Goal: Transaction & Acquisition: Subscribe to service/newsletter

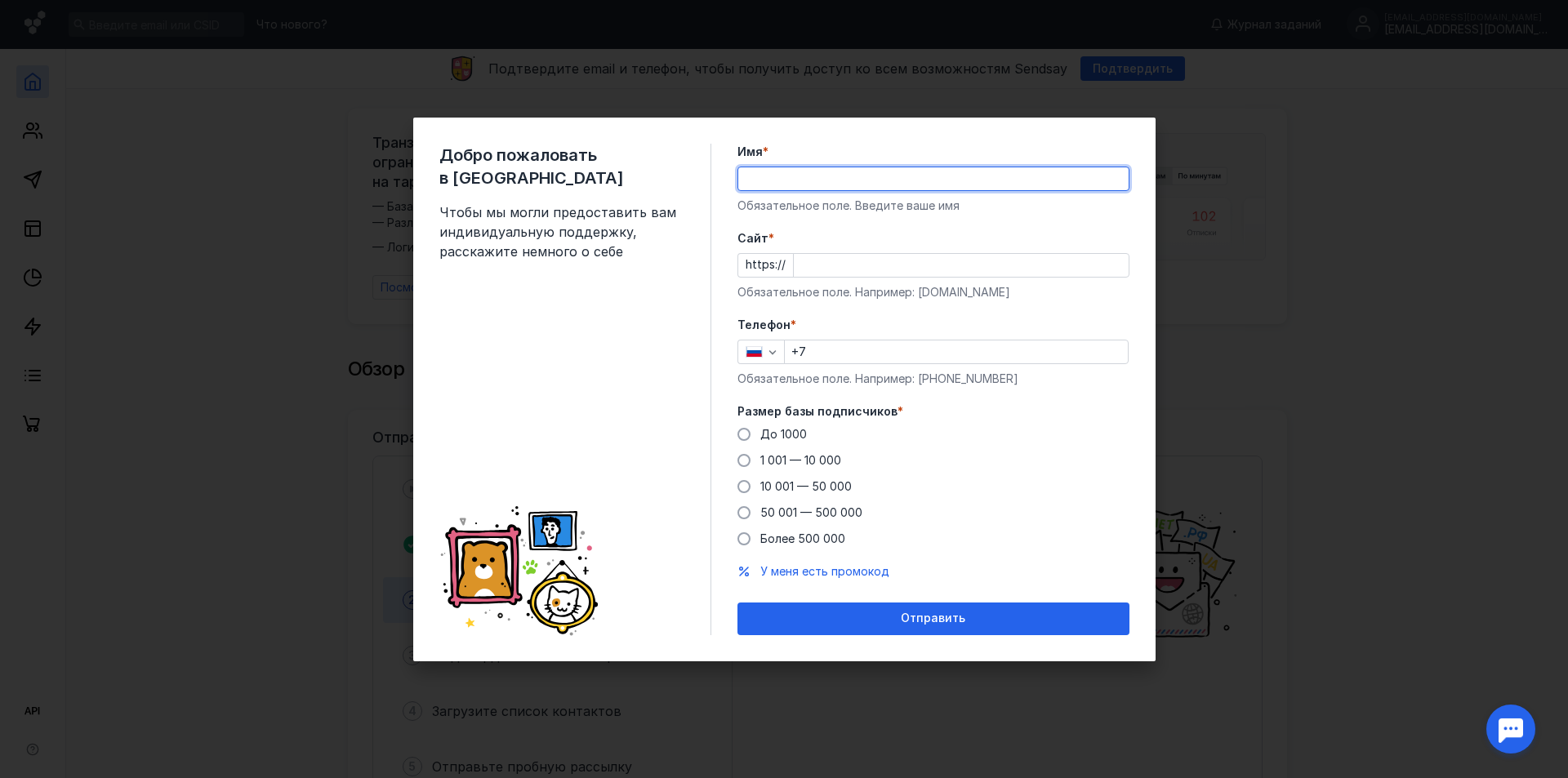
drag, startPoint x: 0, startPoint y: 0, endPoint x: 778, endPoint y: 174, distance: 797.2
click at [778, 174] on input "Имя *" at bounding box center [933, 179] width 391 height 23
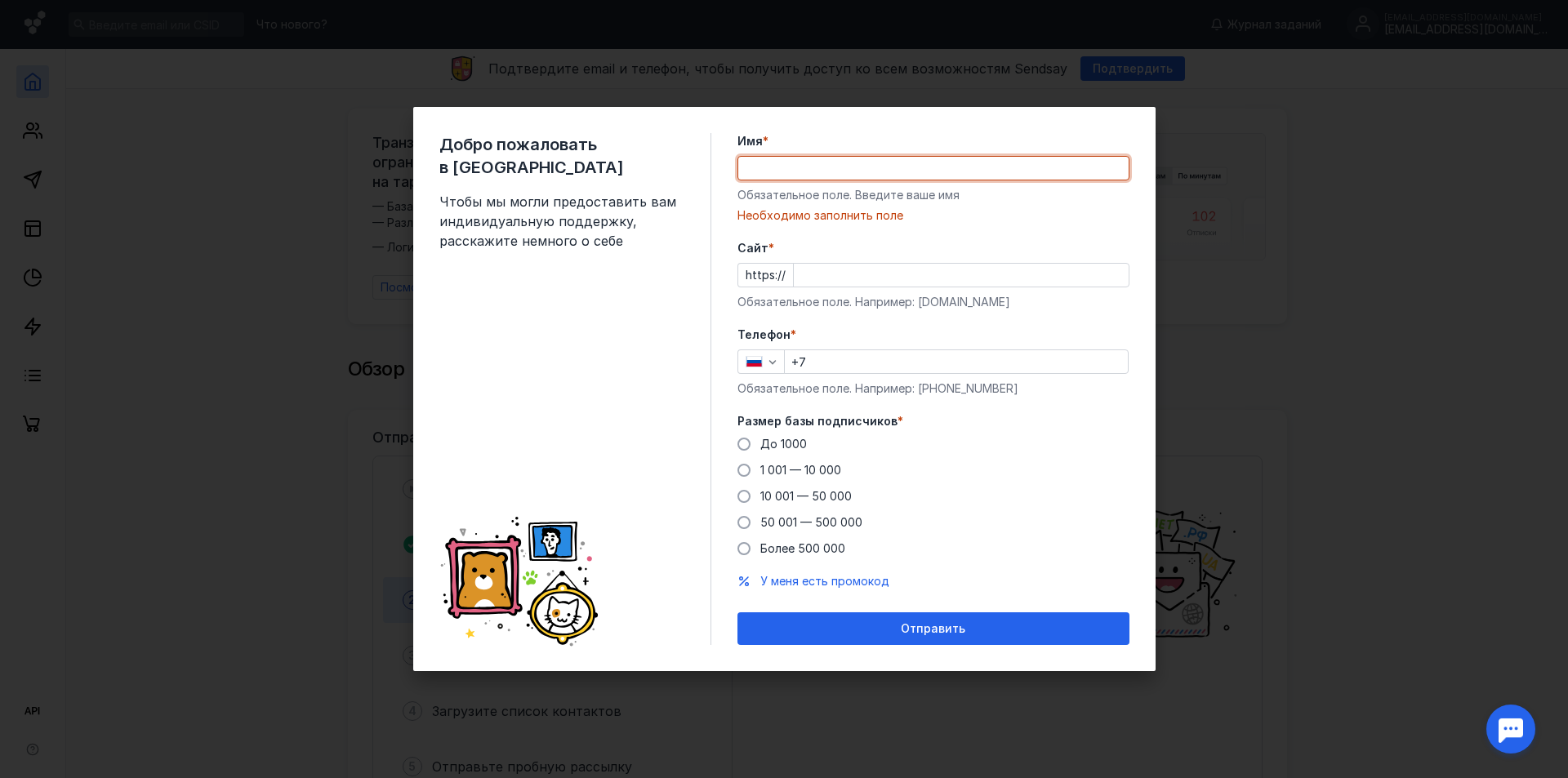
click at [821, 280] on input "Cайт *" at bounding box center [961, 274] width 335 height 23
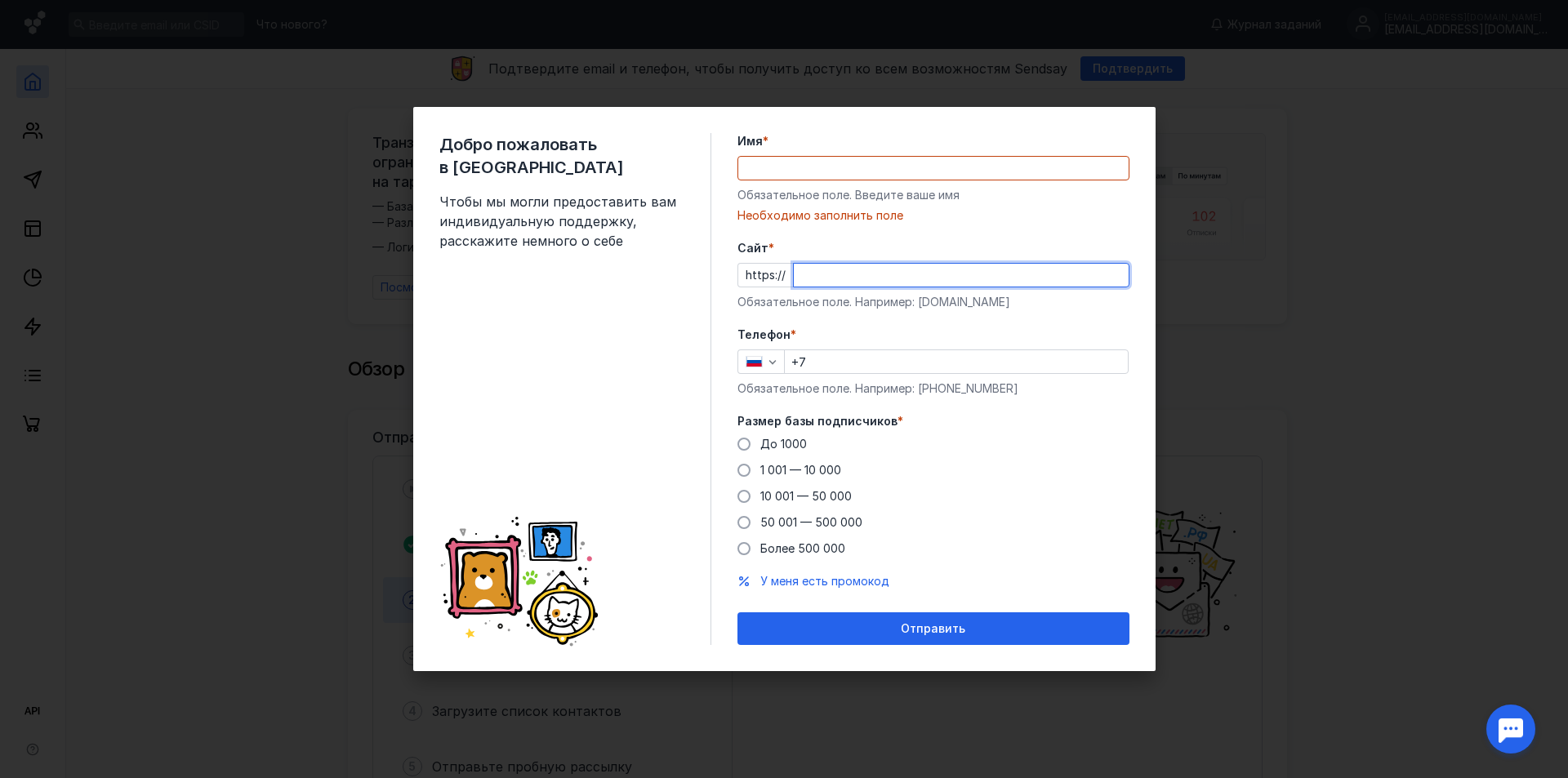
paste input "[DOMAIN_NAME][URL]"
type input "[DOMAIN_NAME][URL]"
click at [779, 168] on input "Имя *" at bounding box center [933, 168] width 391 height 23
paste input "Стандартпродмаш"
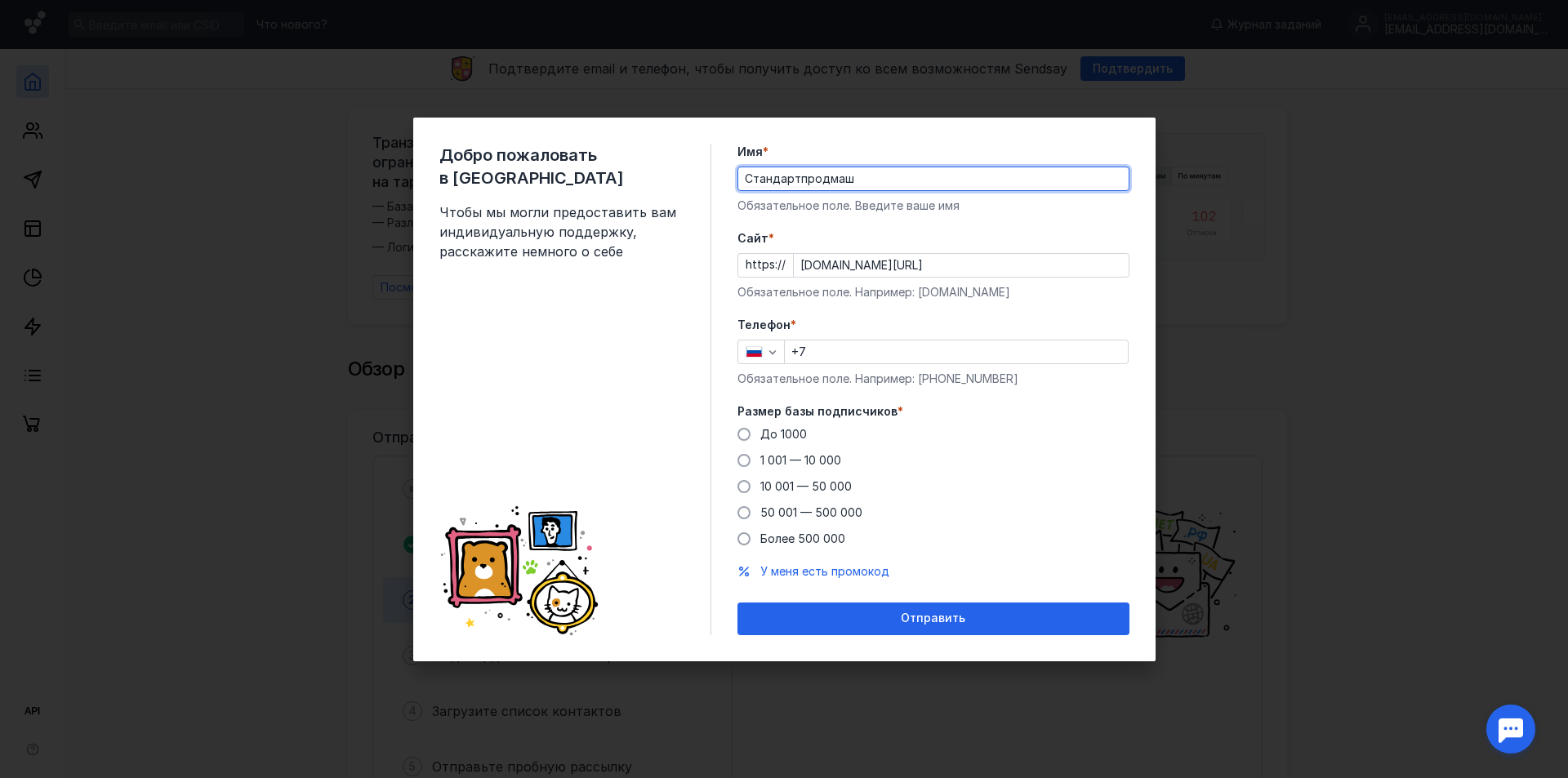
type input "Стандартпродмаш"
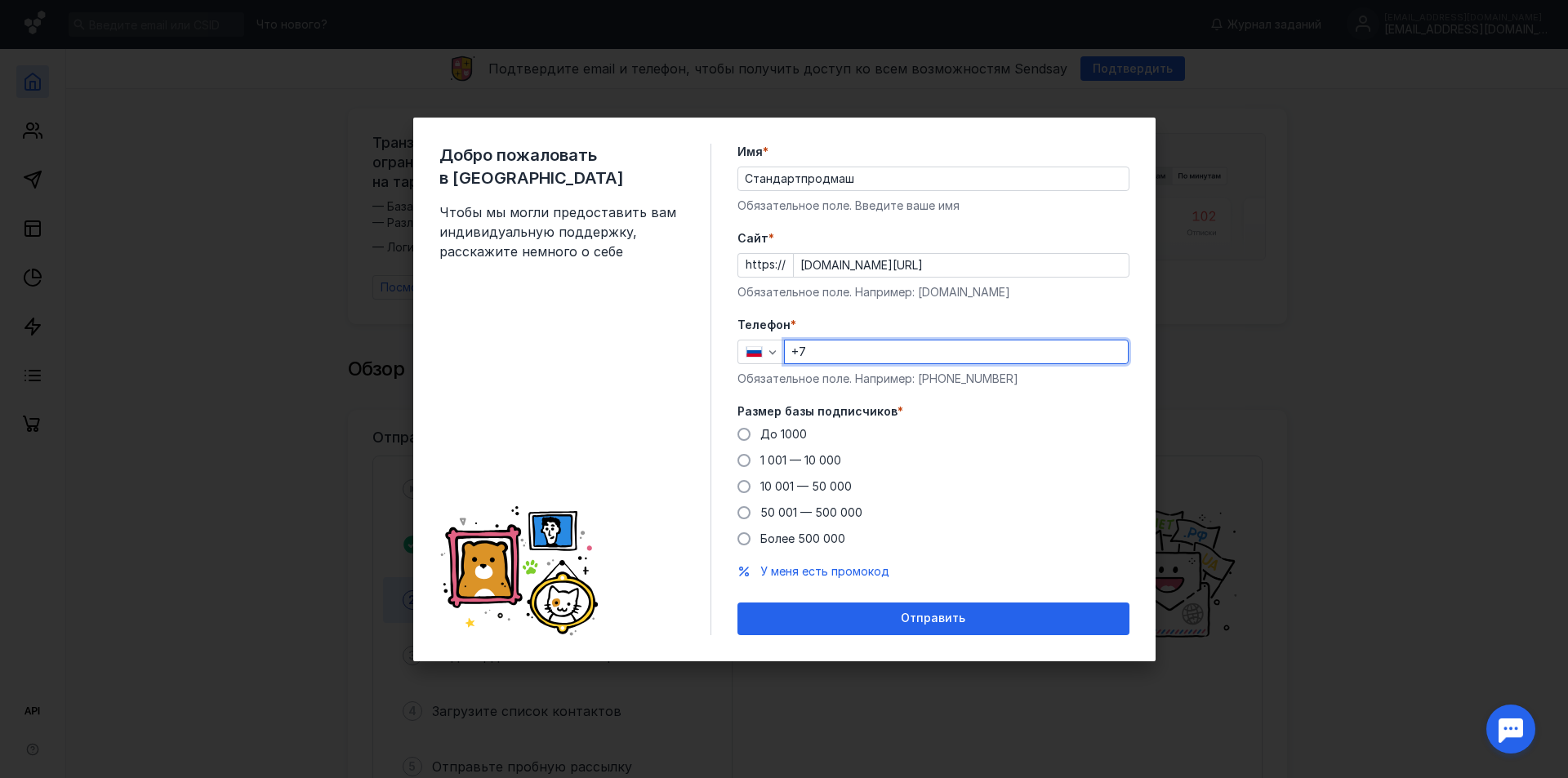
click at [1054, 341] on input "+7" at bounding box center [955, 352] width 343 height 23
type input "[PHONE_NUMBER]"
click at [743, 432] on span at bounding box center [744, 434] width 13 height 13
click at [0, 0] on input "До 1000" at bounding box center [0, 0] width 0 height 0
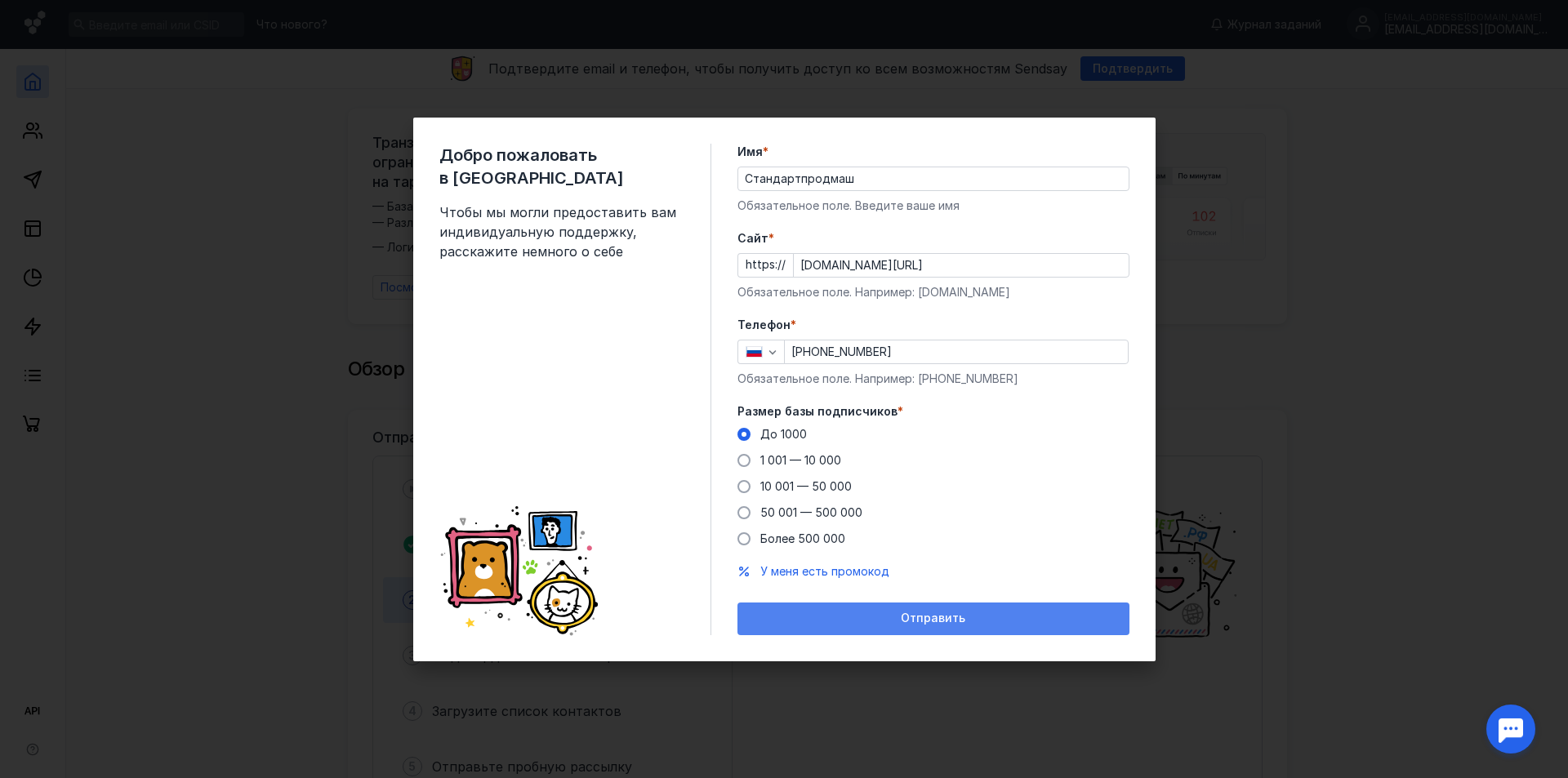
click at [964, 624] on div "Отправить" at bounding box center [933, 619] width 375 height 13
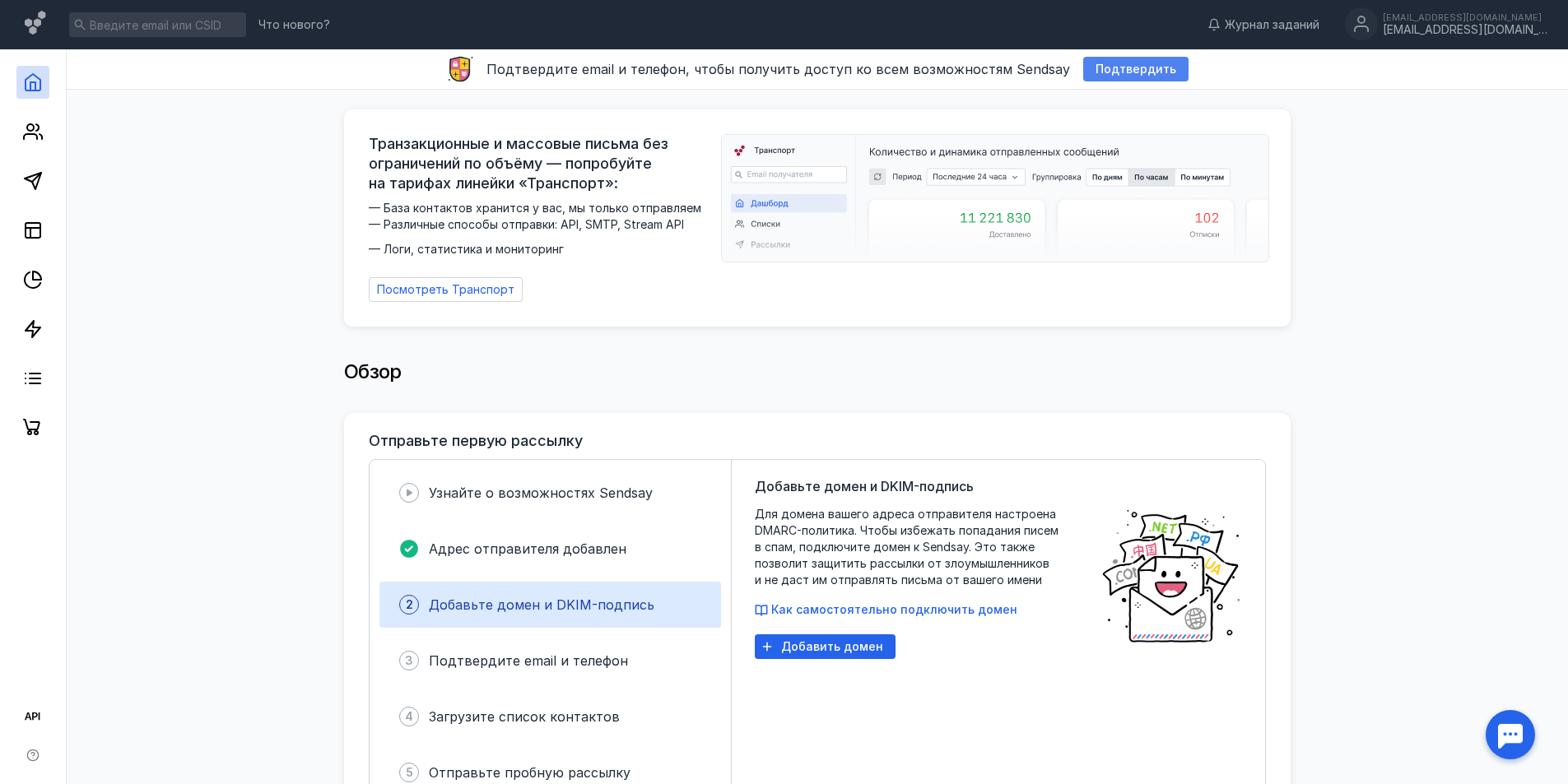
click at [1111, 76] on div "Подтвердить" at bounding box center [1136, 69] width 105 height 25
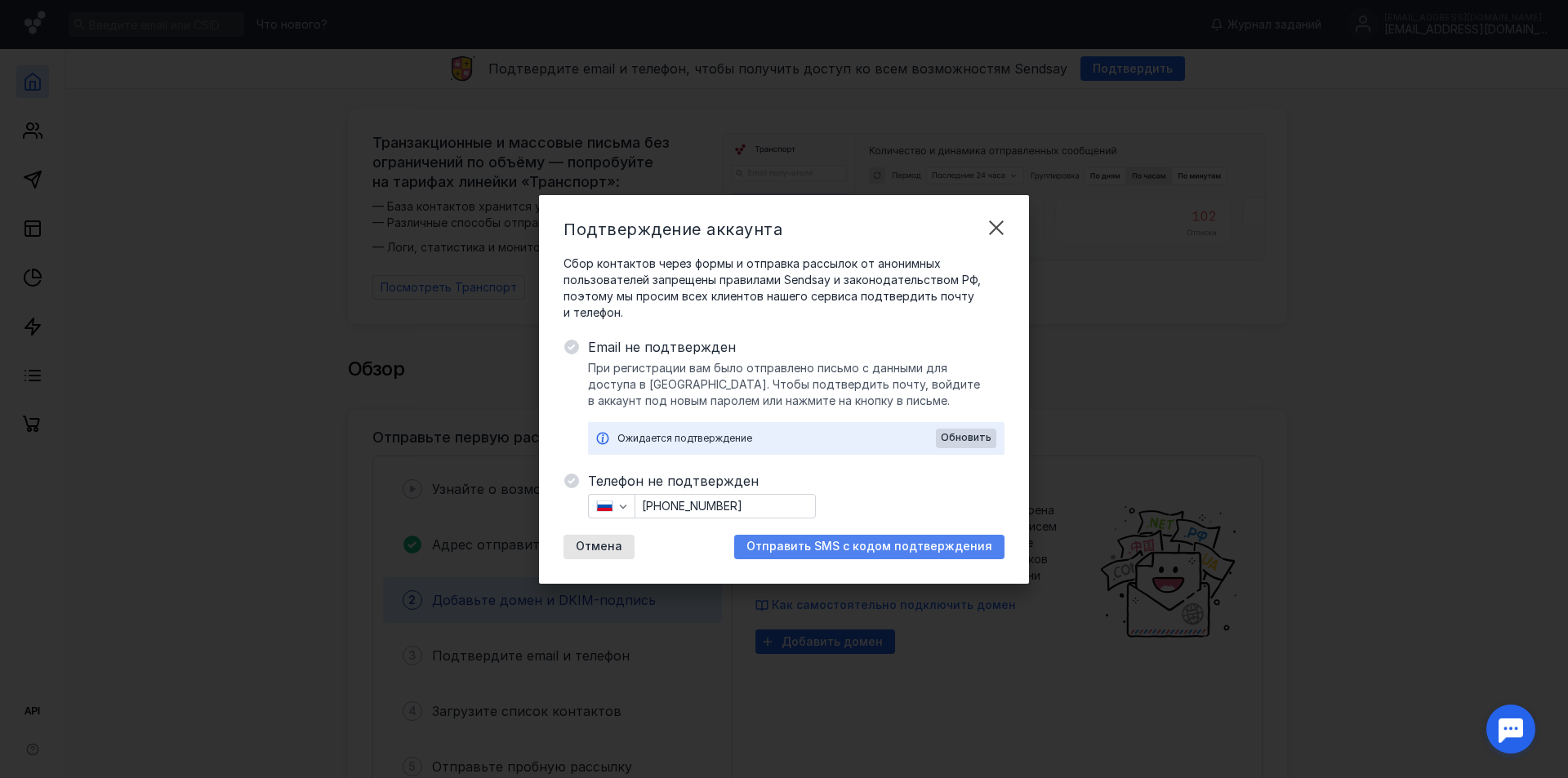
click at [801, 549] on span "Отправить SMS с кодом подтверждения" at bounding box center [869, 546] width 246 height 13
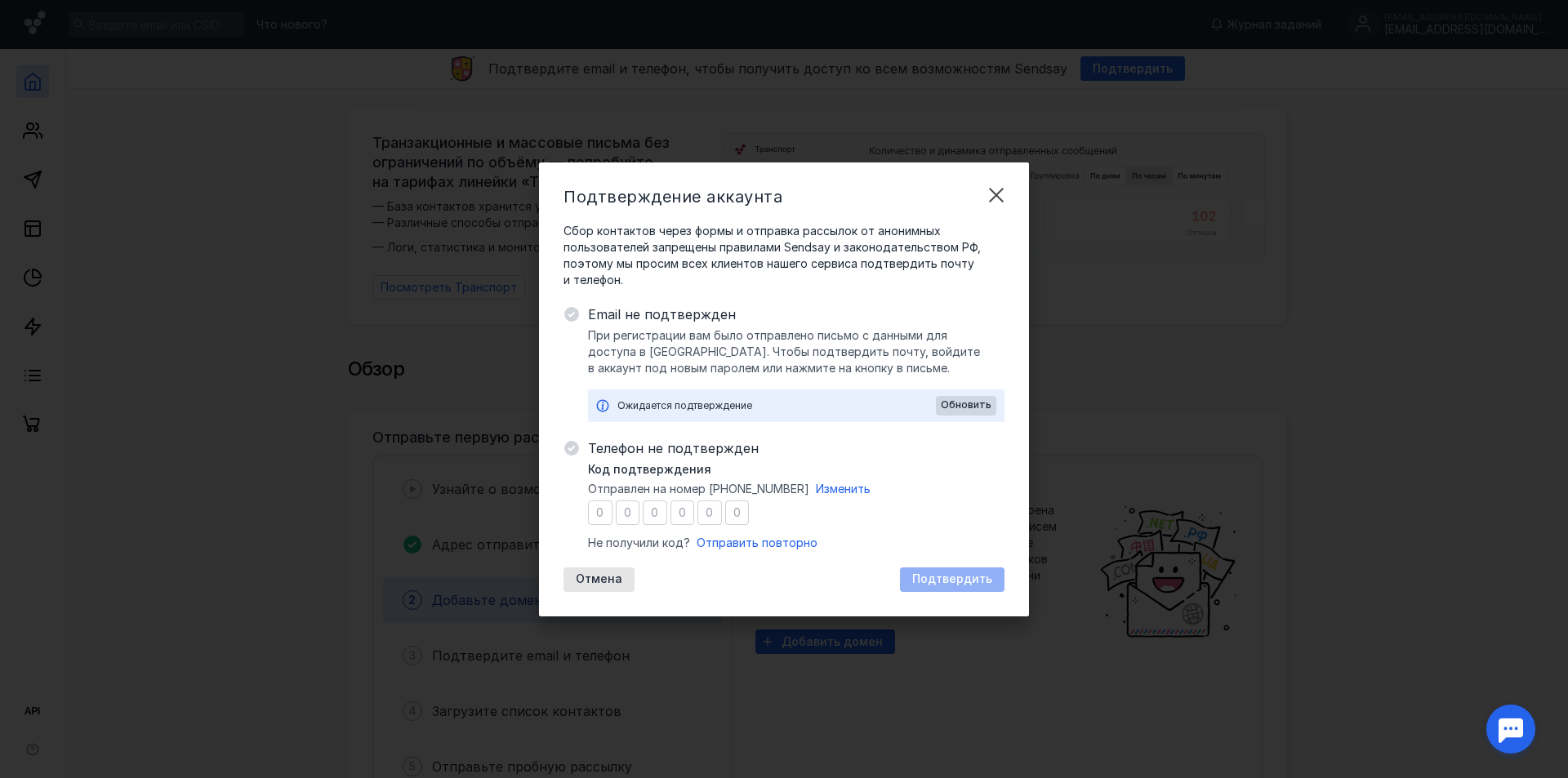
click at [599, 514] on input "number" at bounding box center [599, 513] width 24 height 24
type input "7"
type input "6"
type input "1"
type input "9"
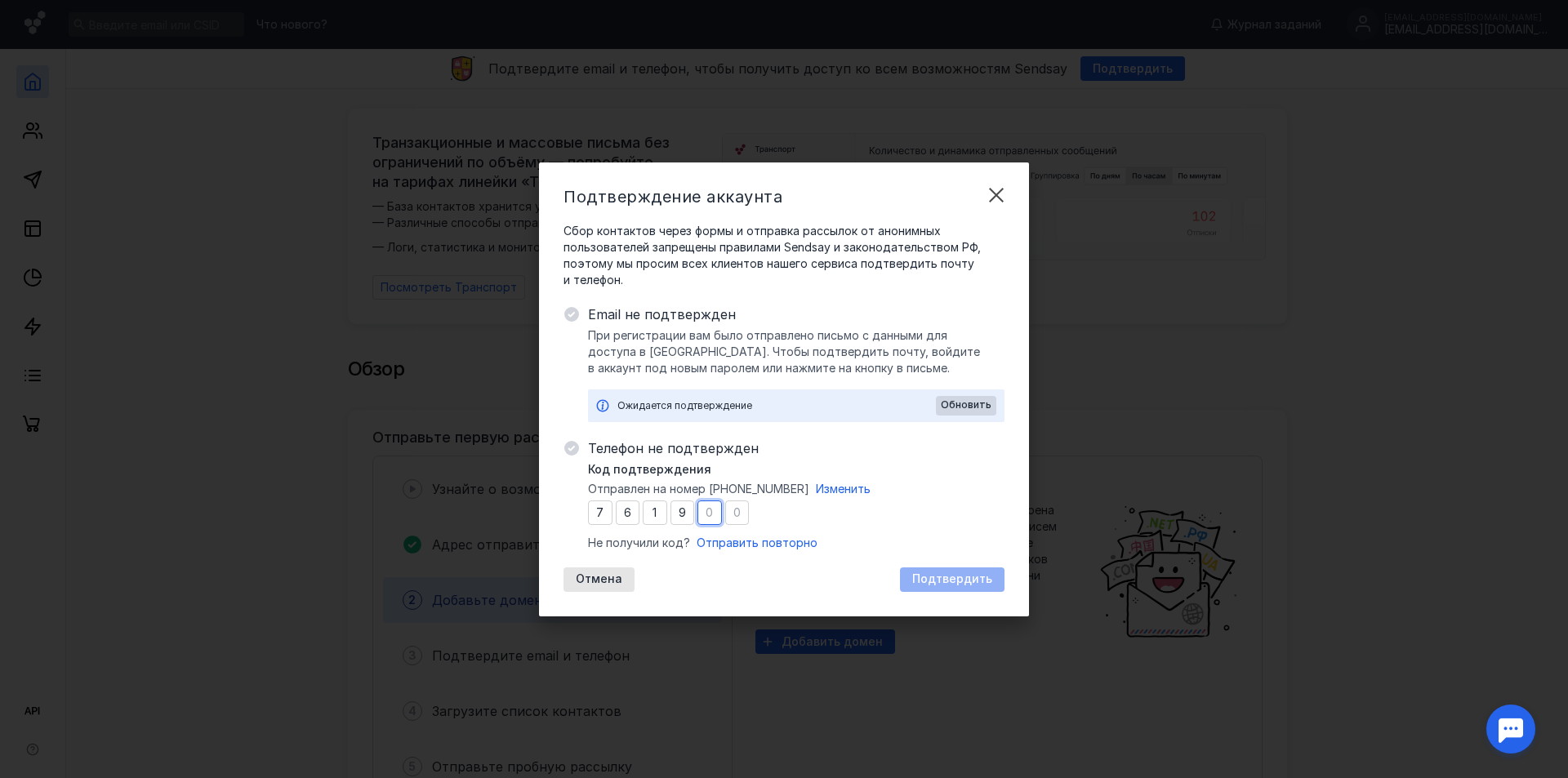
type input "8"
click at [932, 575] on span "Подтвердить" at bounding box center [952, 579] width 80 height 13
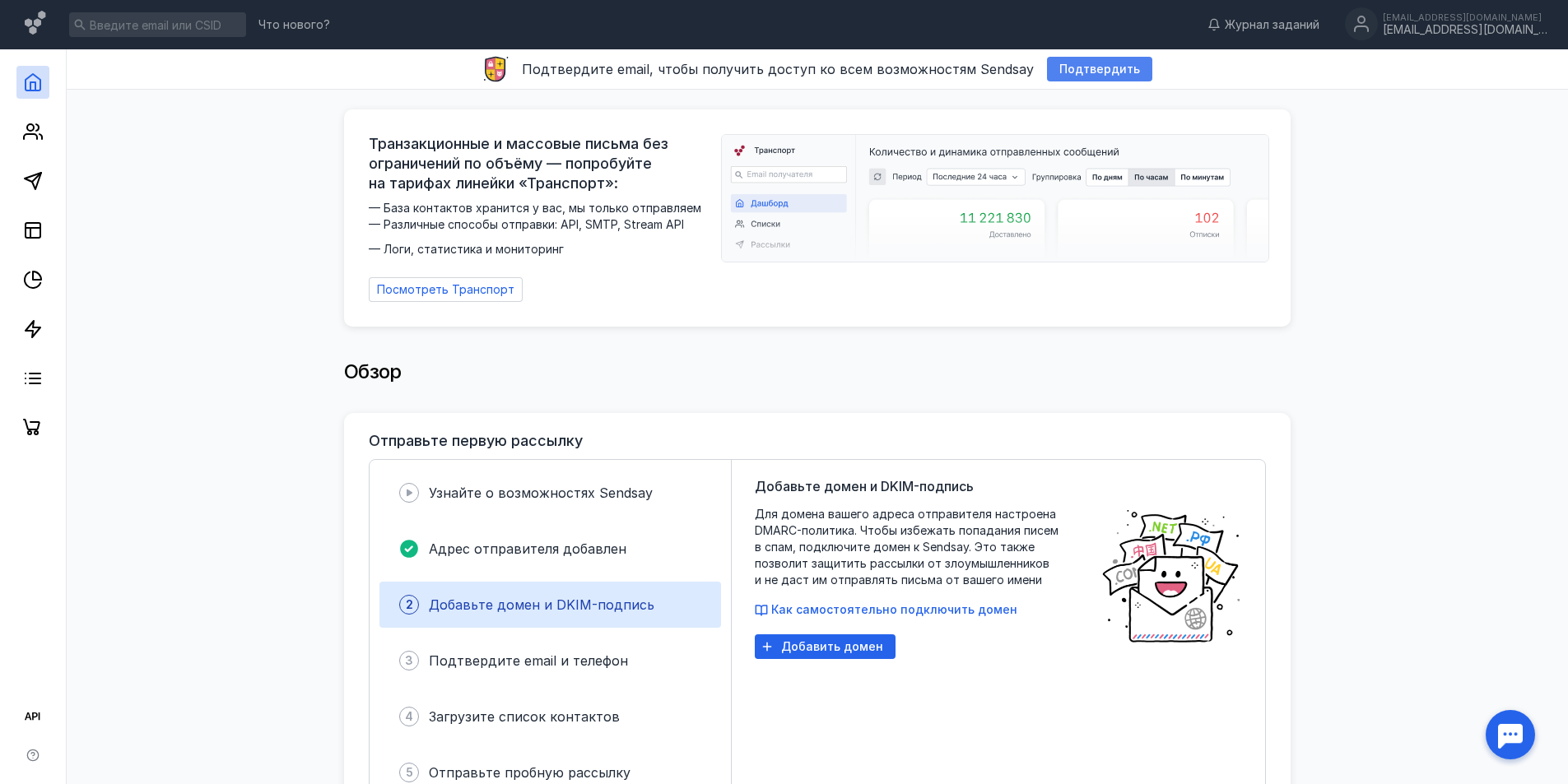
click at [1098, 77] on div "Подтвердить" at bounding box center [1100, 69] width 105 height 25
click at [1086, 61] on div "Подтвердить" at bounding box center [1100, 69] width 105 height 25
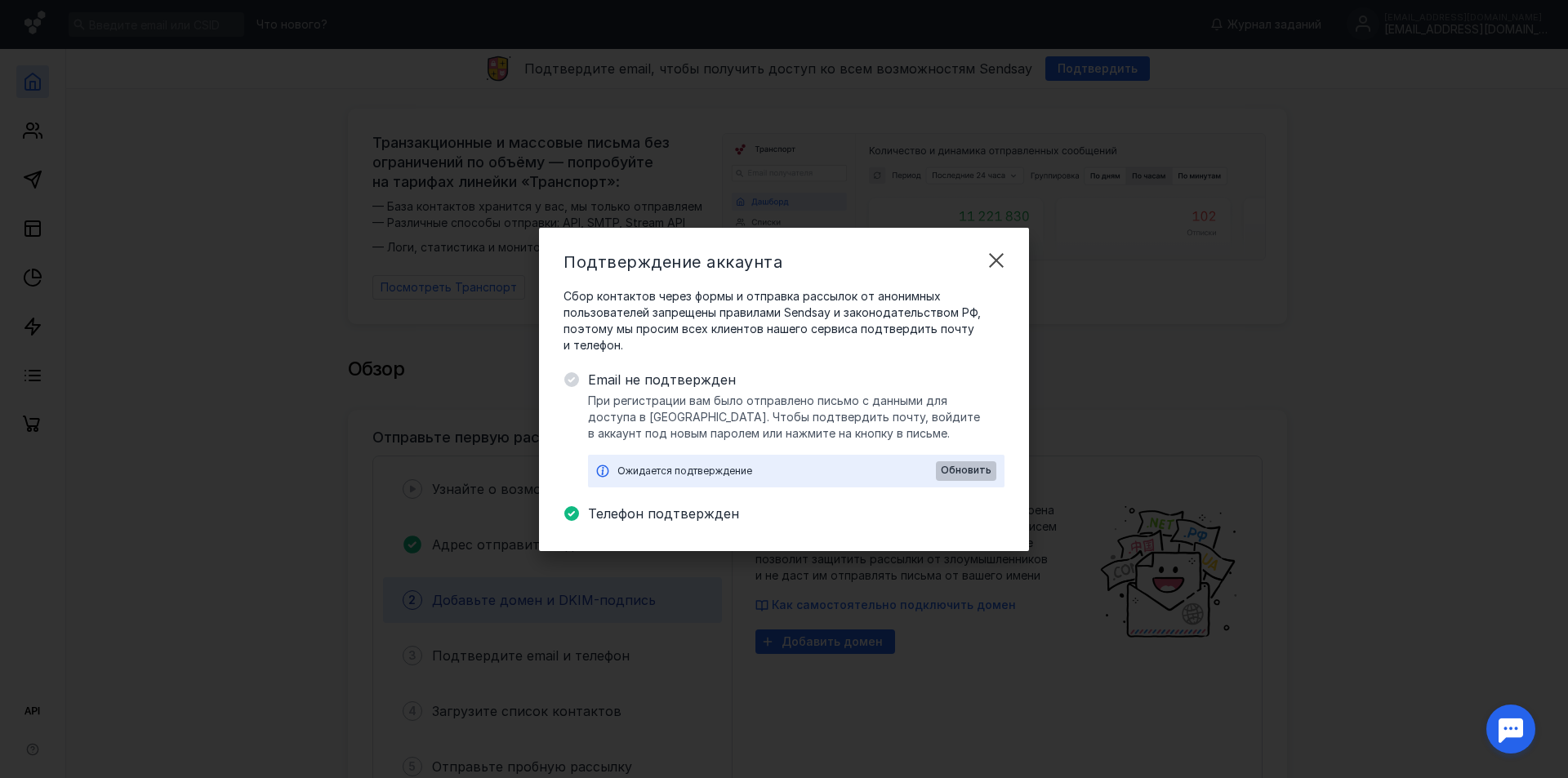
click at [955, 471] on span "Обновить" at bounding box center [966, 471] width 50 height 12
click at [968, 475] on span "Обновить" at bounding box center [966, 471] width 50 height 12
click at [1233, 269] on div "Подтверждение аккаунта Сбор контактов через формы и отправка рассылок от аноним…" at bounding box center [784, 389] width 1568 height 778
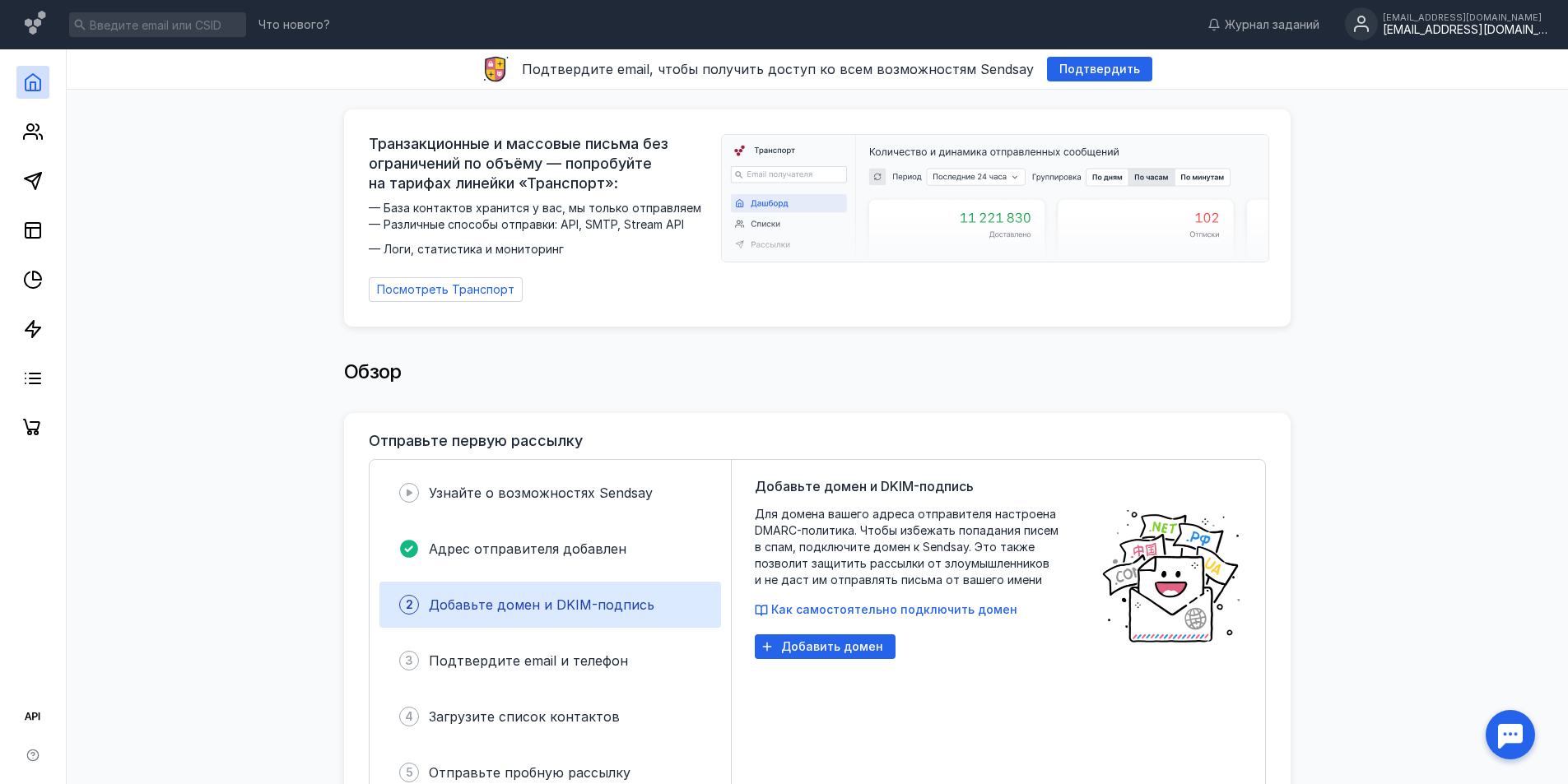
click at [1476, 8] on div "[EMAIL_ADDRESS][DOMAIN_NAME] [EMAIL_ADDRESS][DOMAIN_NAME]" at bounding box center [1446, 25] width 203 height 35
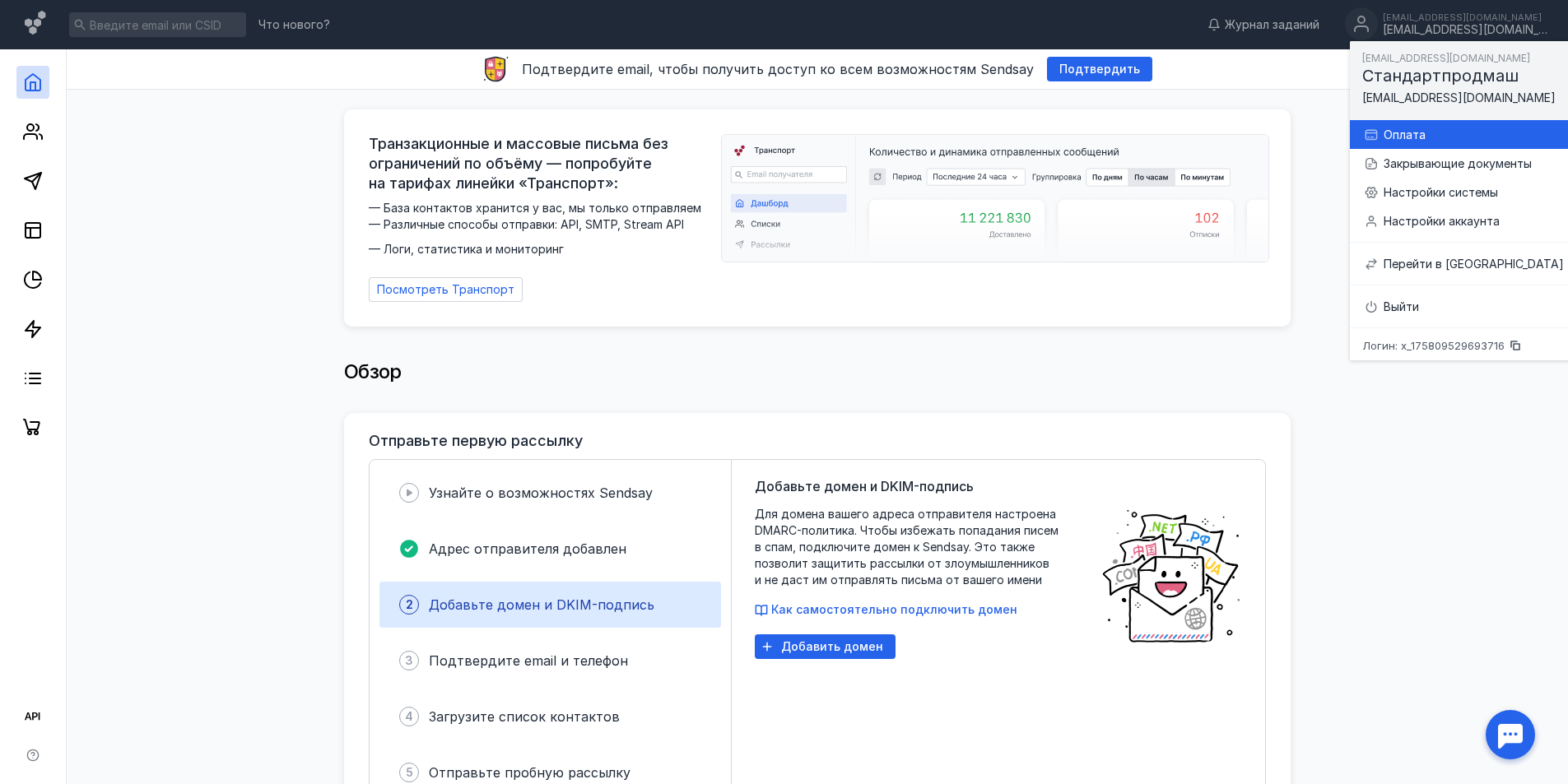
click at [1430, 129] on div "Оплата" at bounding box center [1474, 134] width 180 height 16
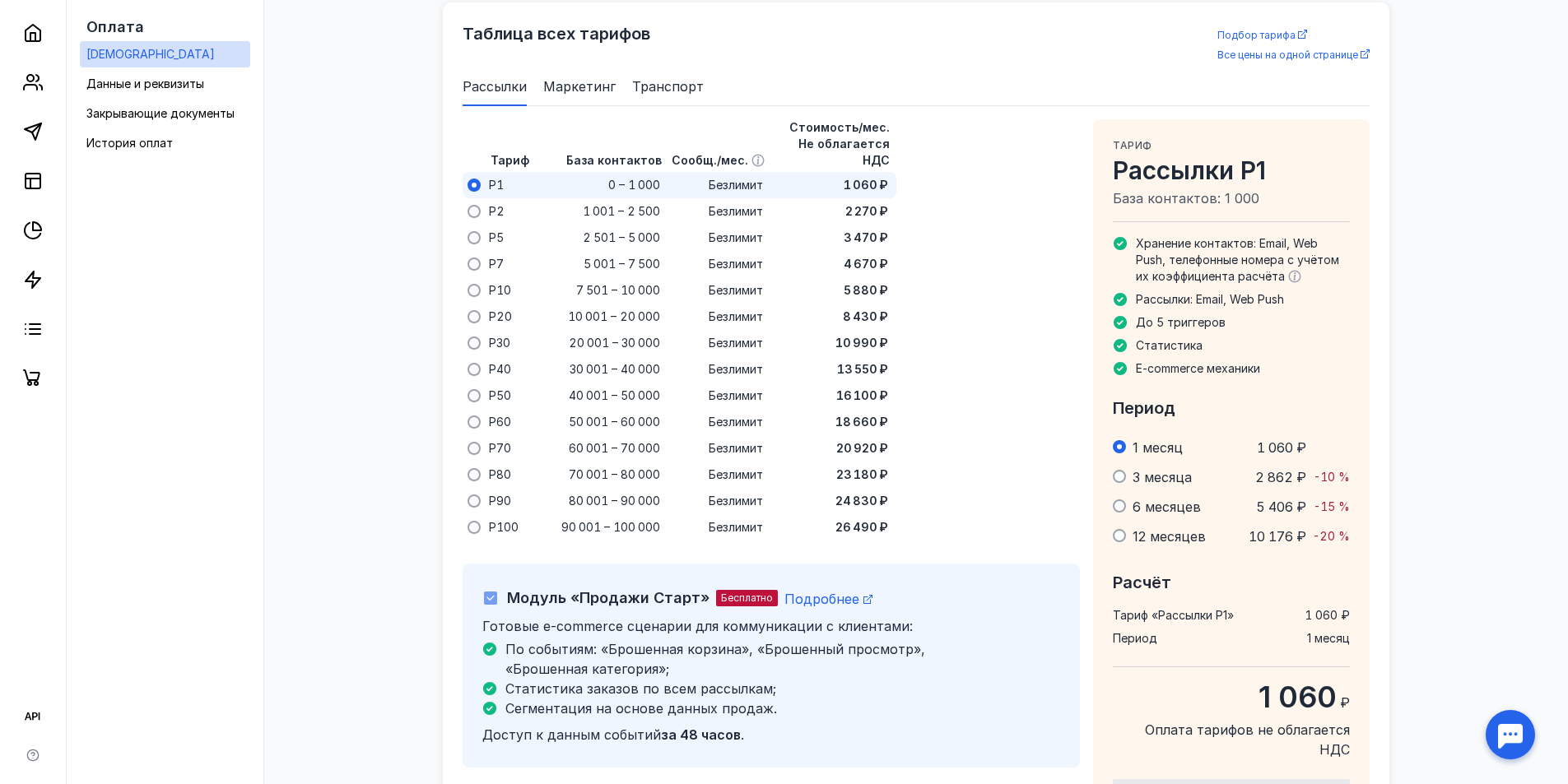
scroll to position [1065, 0]
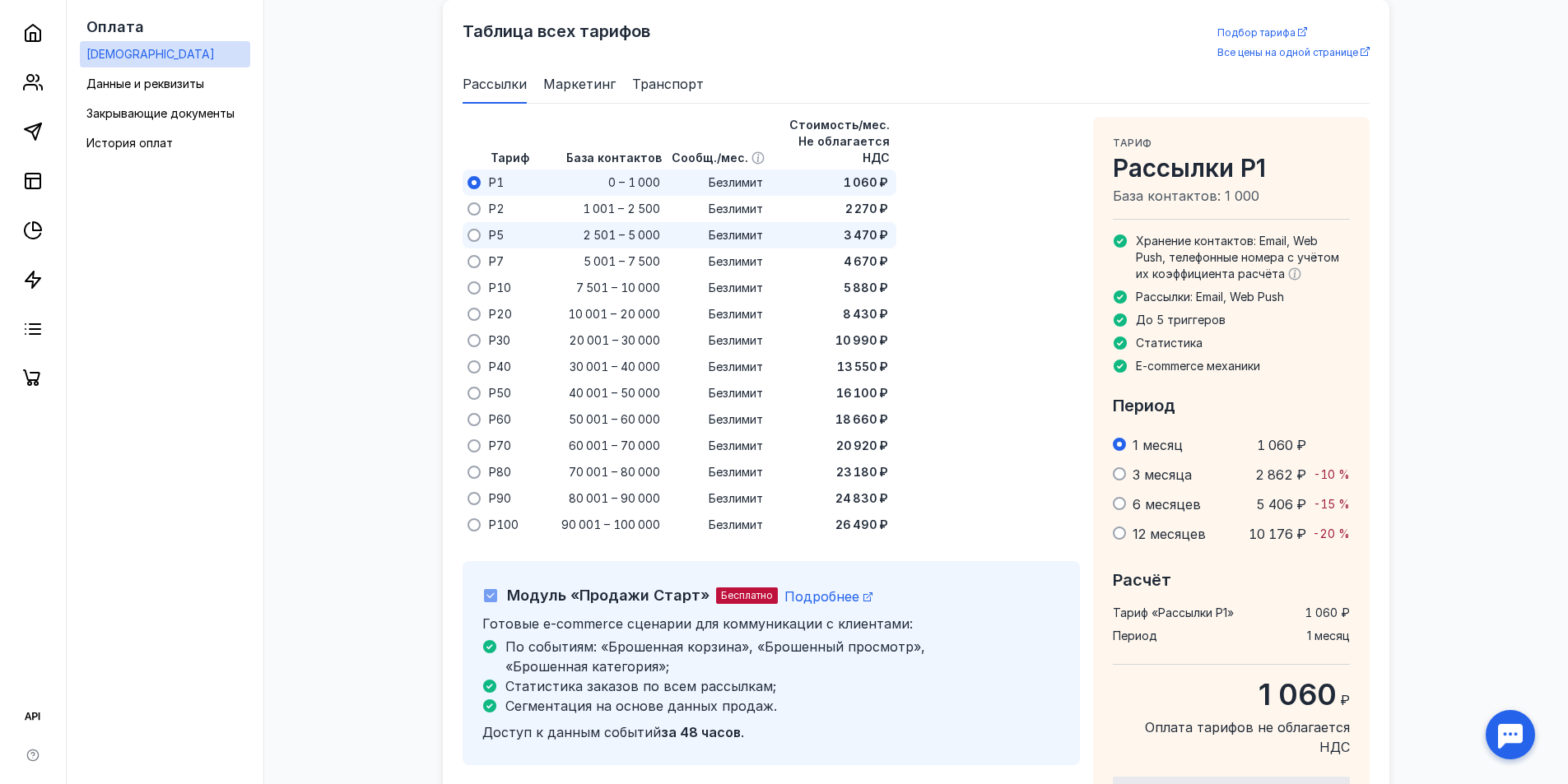
click at [655, 227] on span "2 501 – 5 000" at bounding box center [621, 235] width 77 height 16
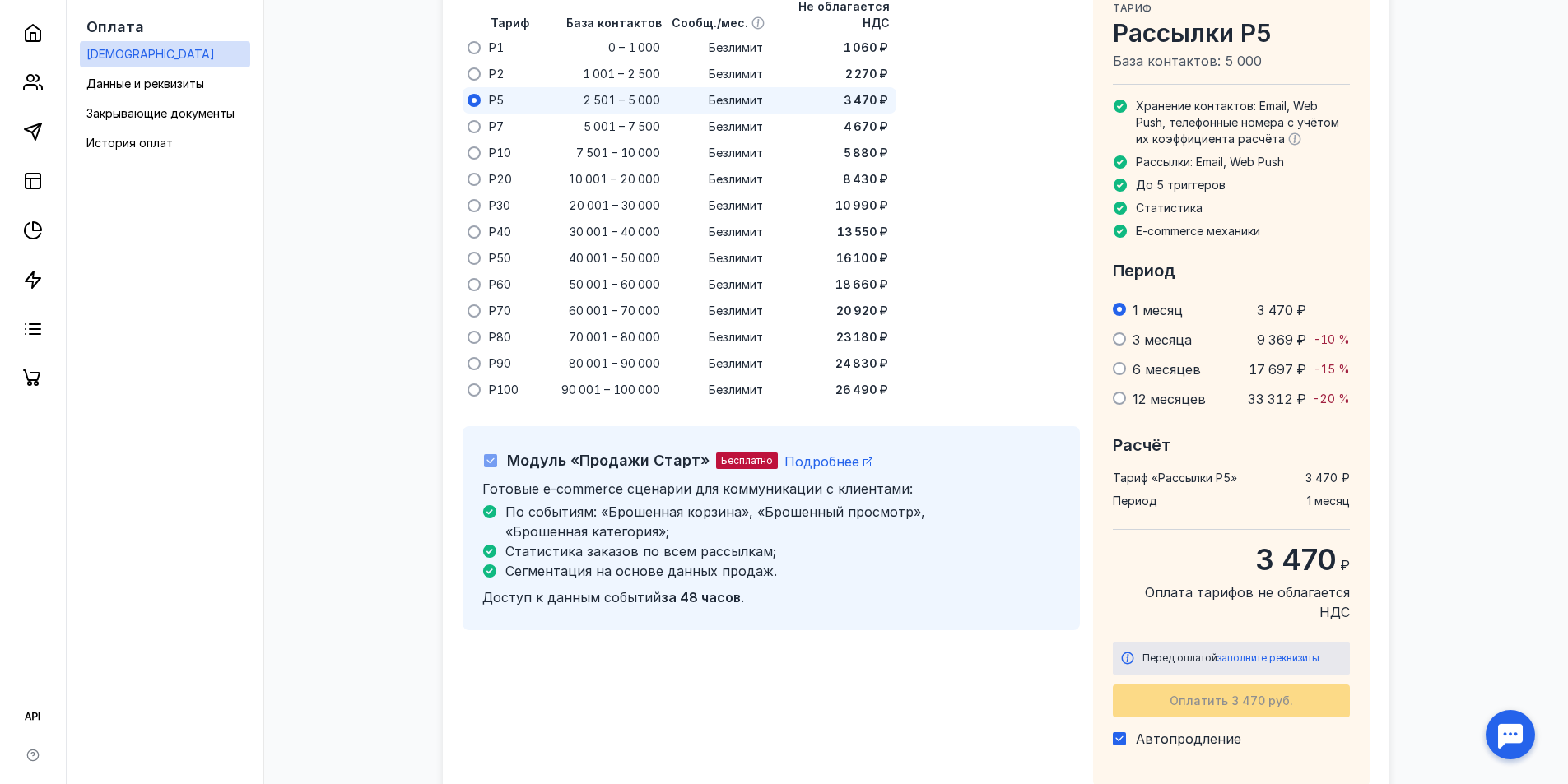
scroll to position [1229, 0]
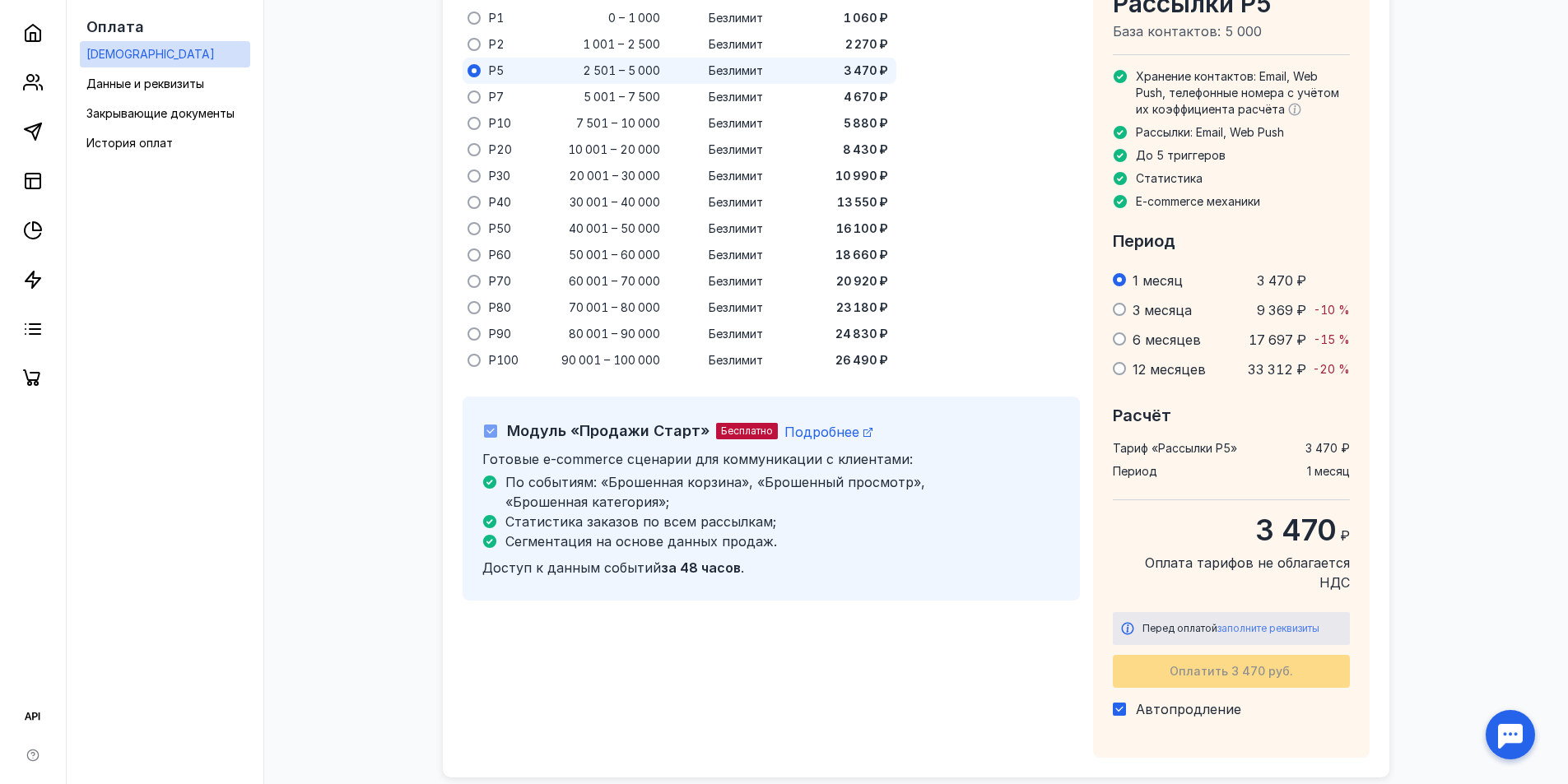
click at [1267, 622] on span "заполните реквизиты" at bounding box center [1268, 628] width 102 height 13
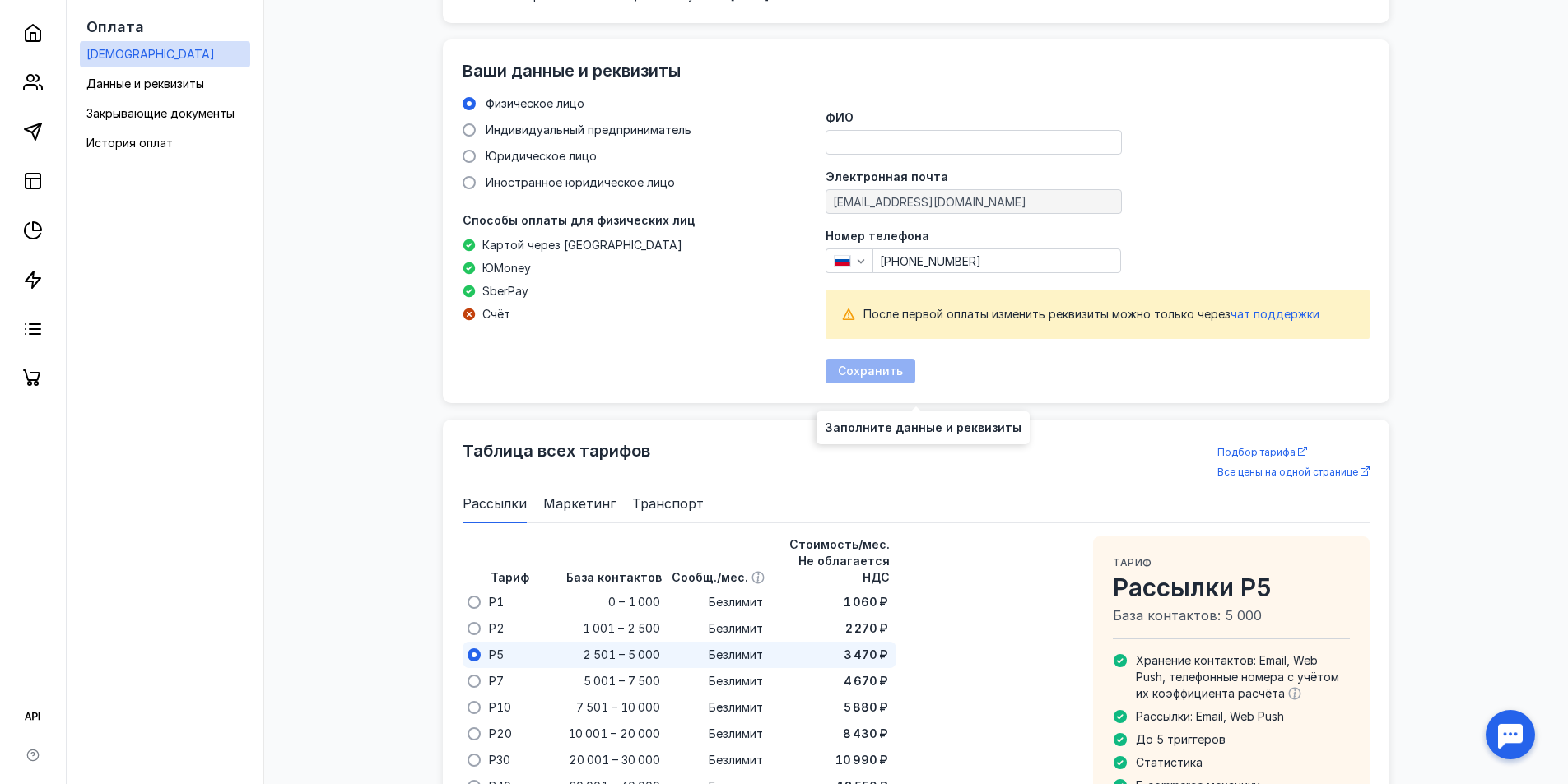
scroll to position [629, 0]
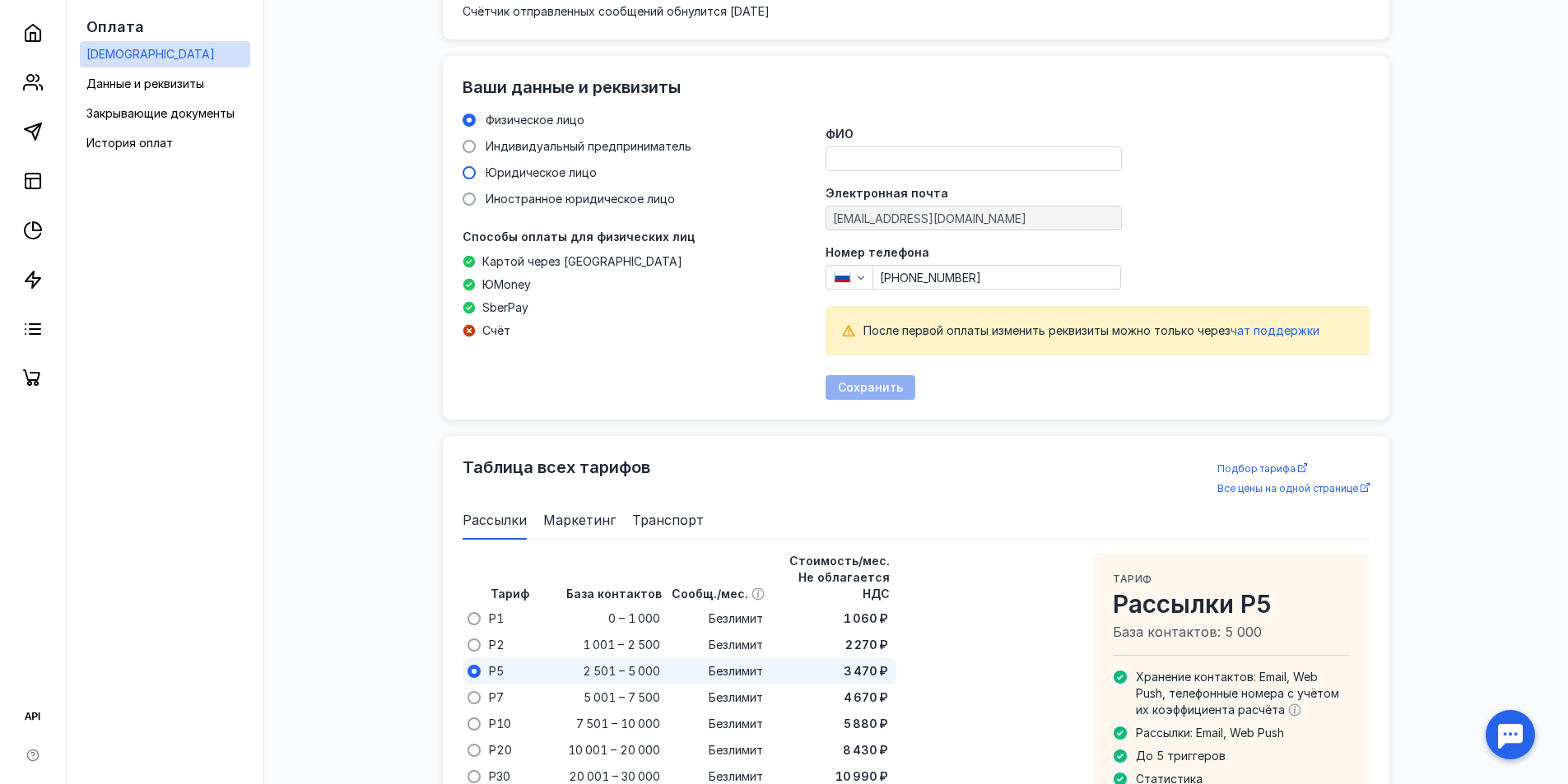
click at [512, 177] on span "Юридическое лицо" at bounding box center [540, 172] width 111 height 14
click at [0, 0] on input "Юридическое лицо" at bounding box center [0, 0] width 0 height 0
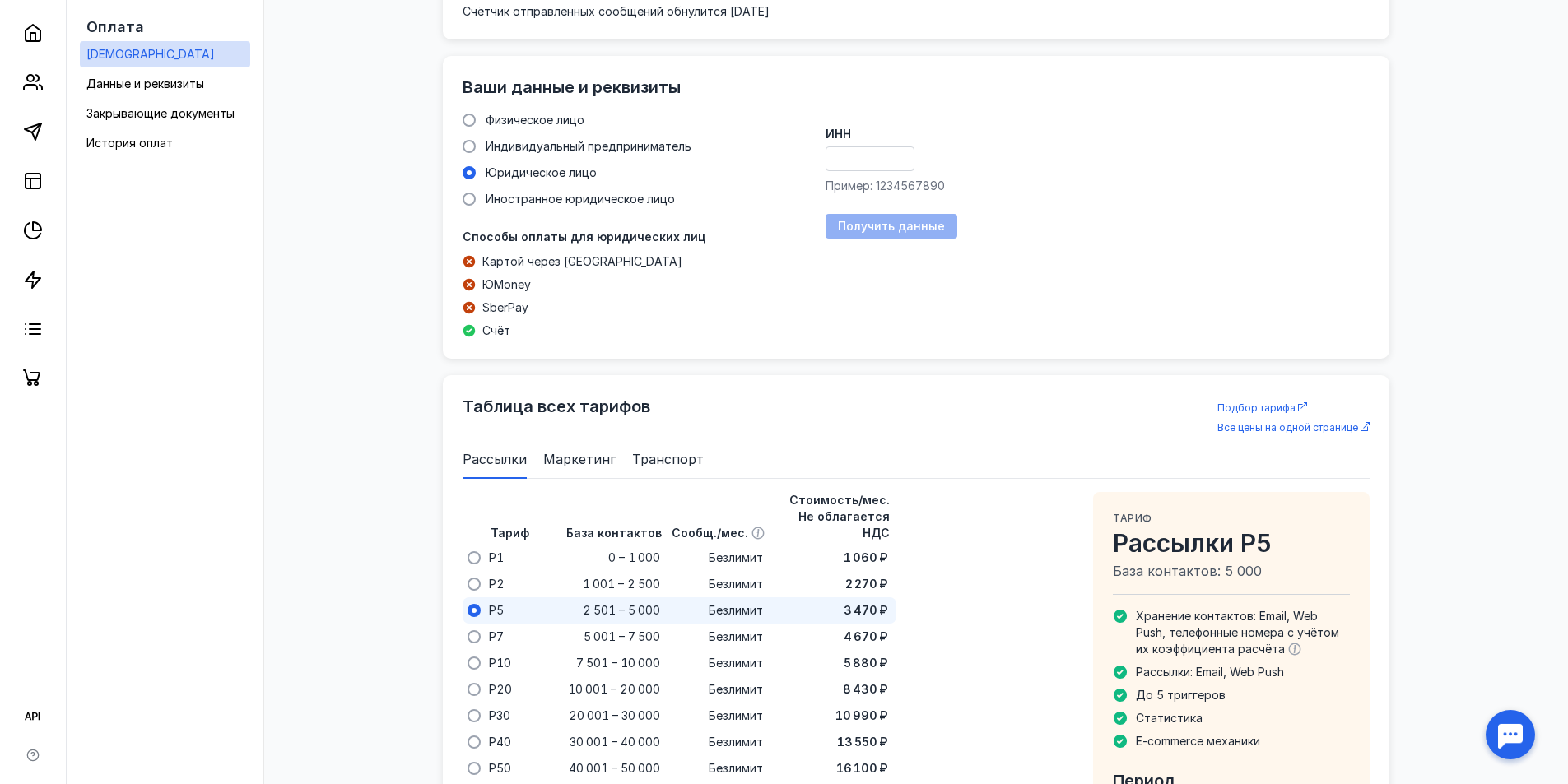
click at [881, 144] on div "ИНН Пример: 1234567890" at bounding box center [1097, 161] width 544 height 66
click at [883, 154] on input "ИНН" at bounding box center [870, 159] width 87 height 23
paste input "7716918242"
type input "7716918242"
click at [894, 226] on span "Получить данные" at bounding box center [892, 227] width 107 height 14
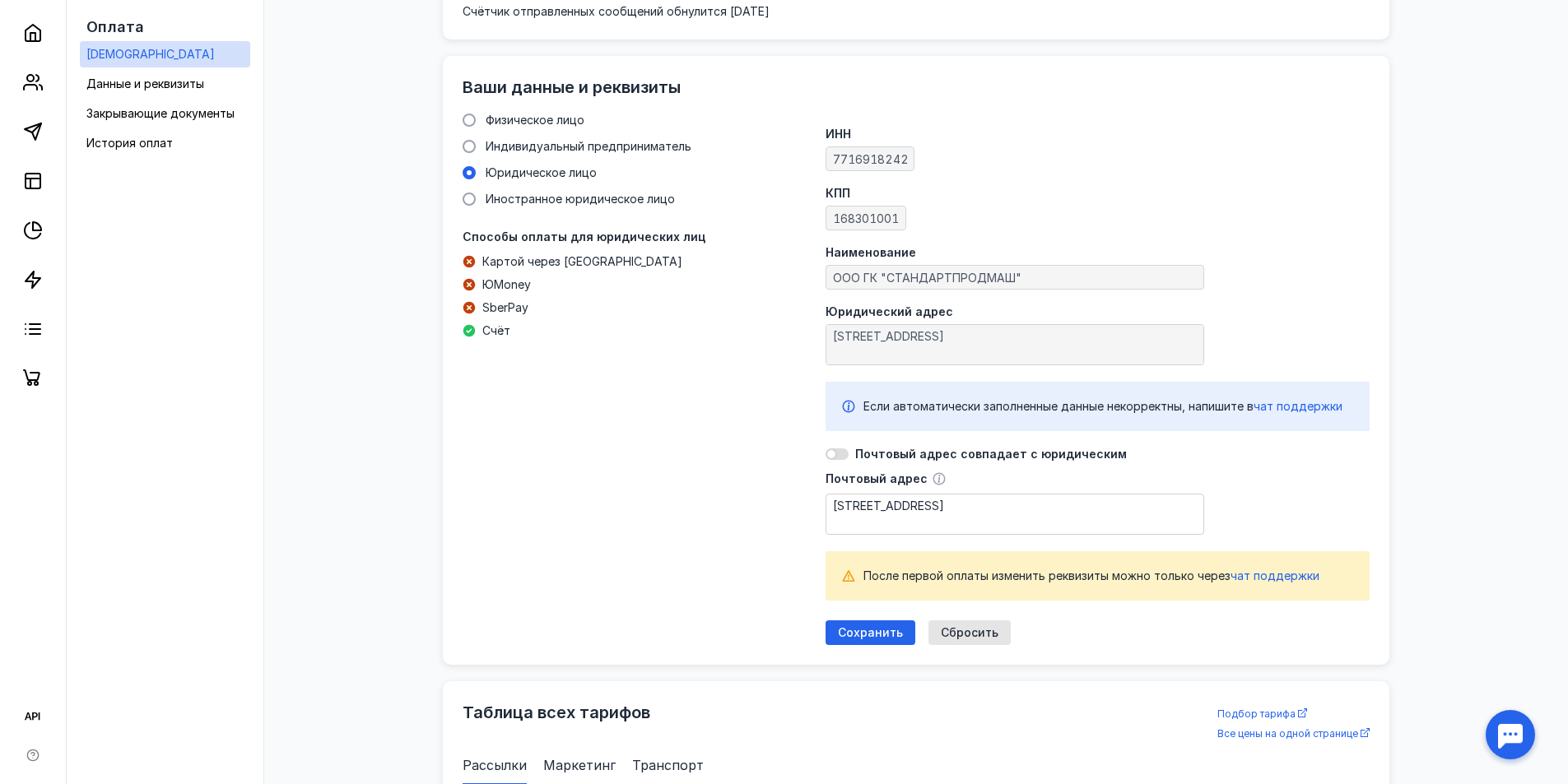
click at [842, 456] on div at bounding box center [837, 455] width 23 height 12
click at [826, 454] on input "checkbox" at bounding box center [826, 454] width 0 height 0
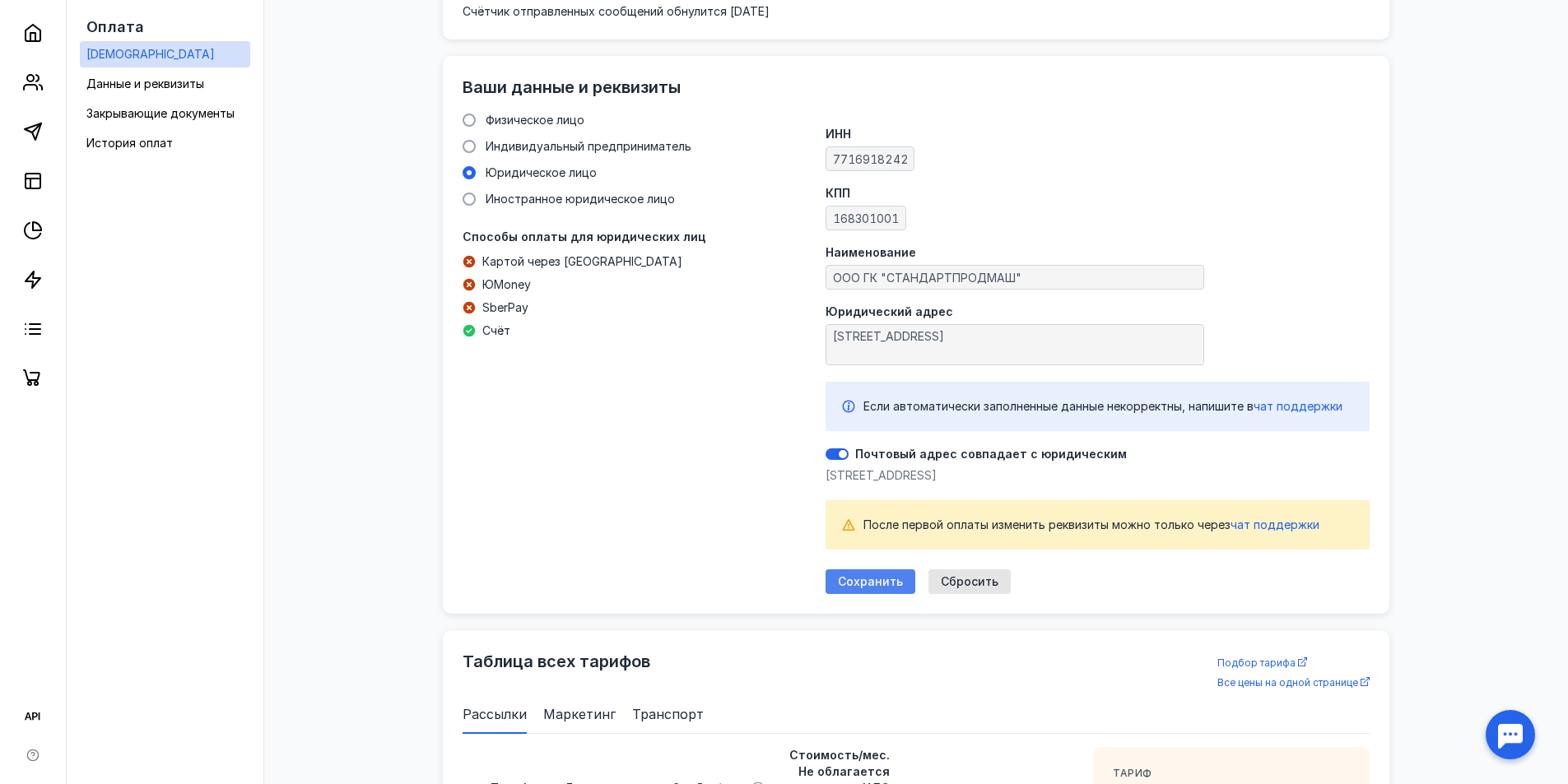
click at [884, 590] on span "Сохранить" at bounding box center [871, 582] width 65 height 14
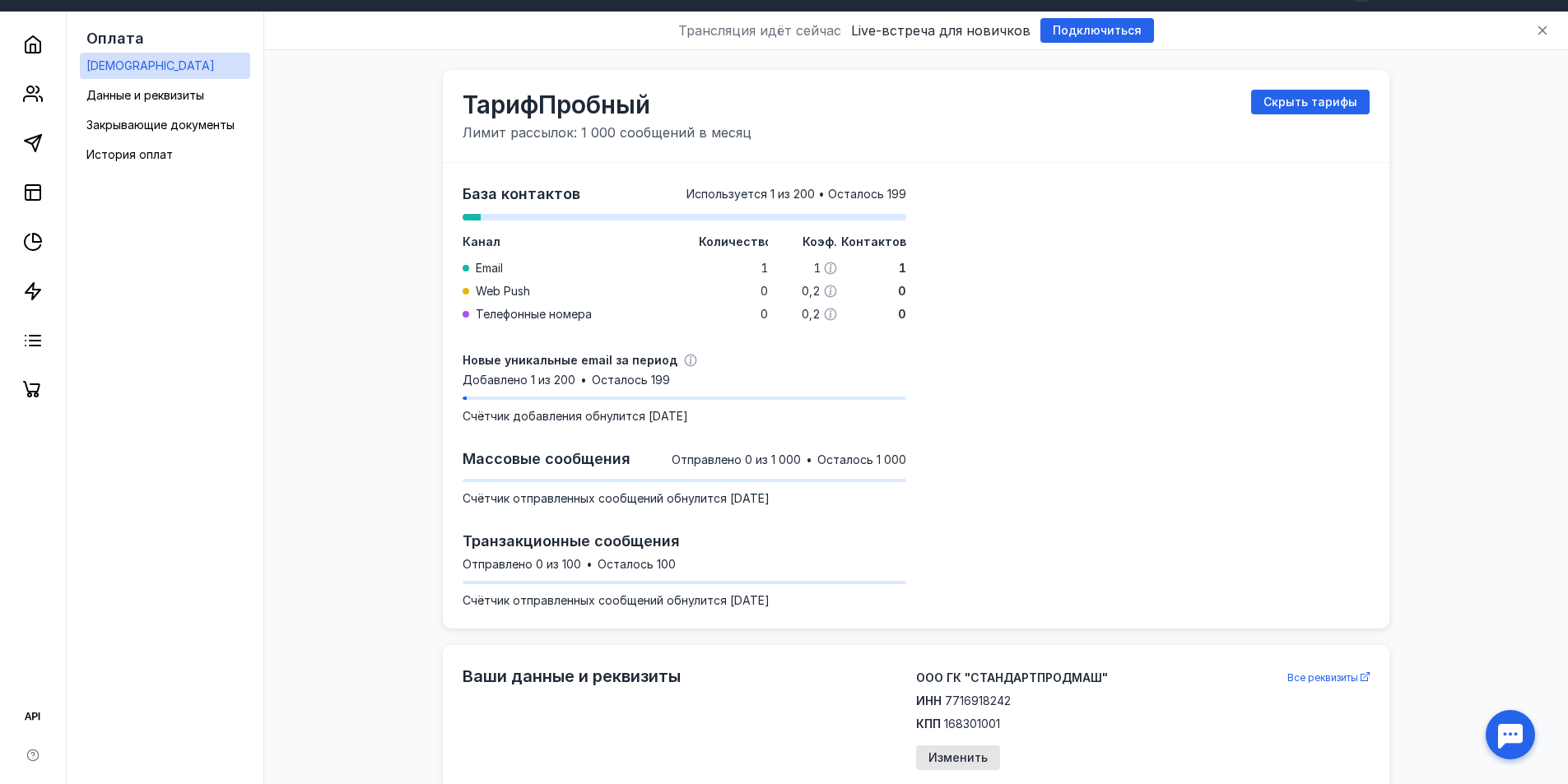
scroll to position [0, 0]
